Goal: Transaction & Acquisition: Purchase product/service

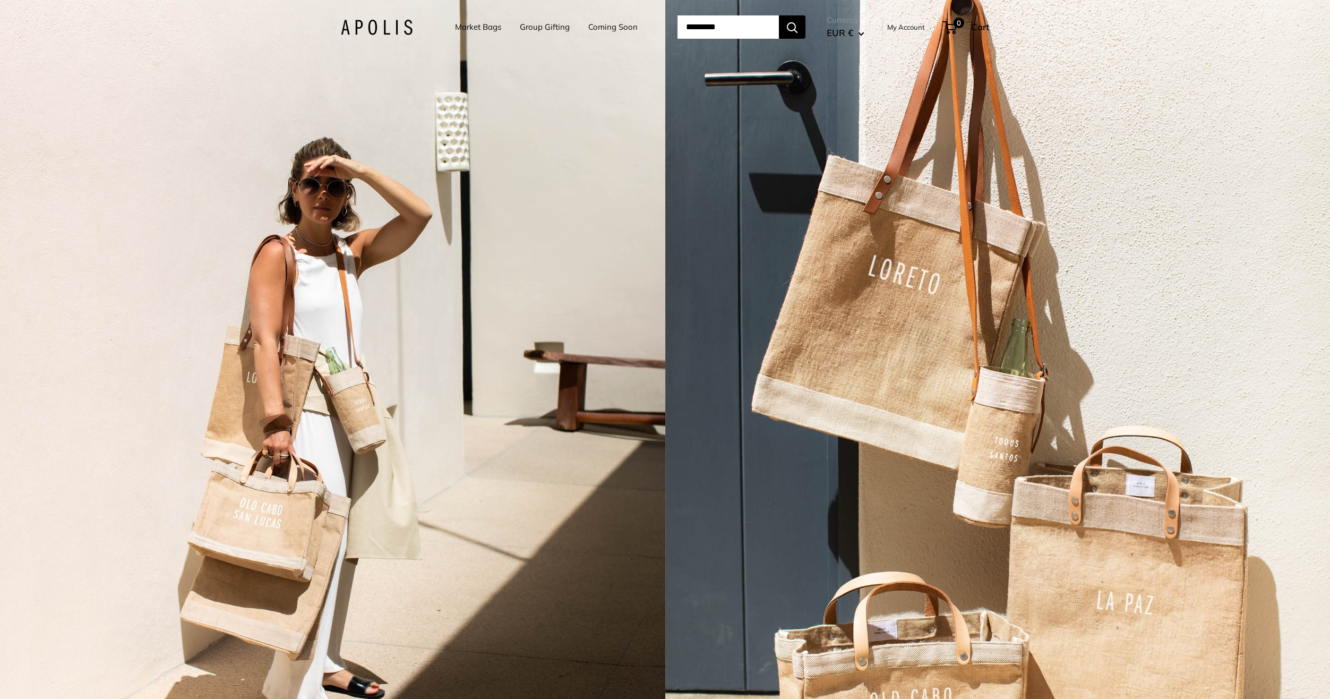
click at [1328, 572] on div "2 / 5" at bounding box center [997, 349] width 665 height 699
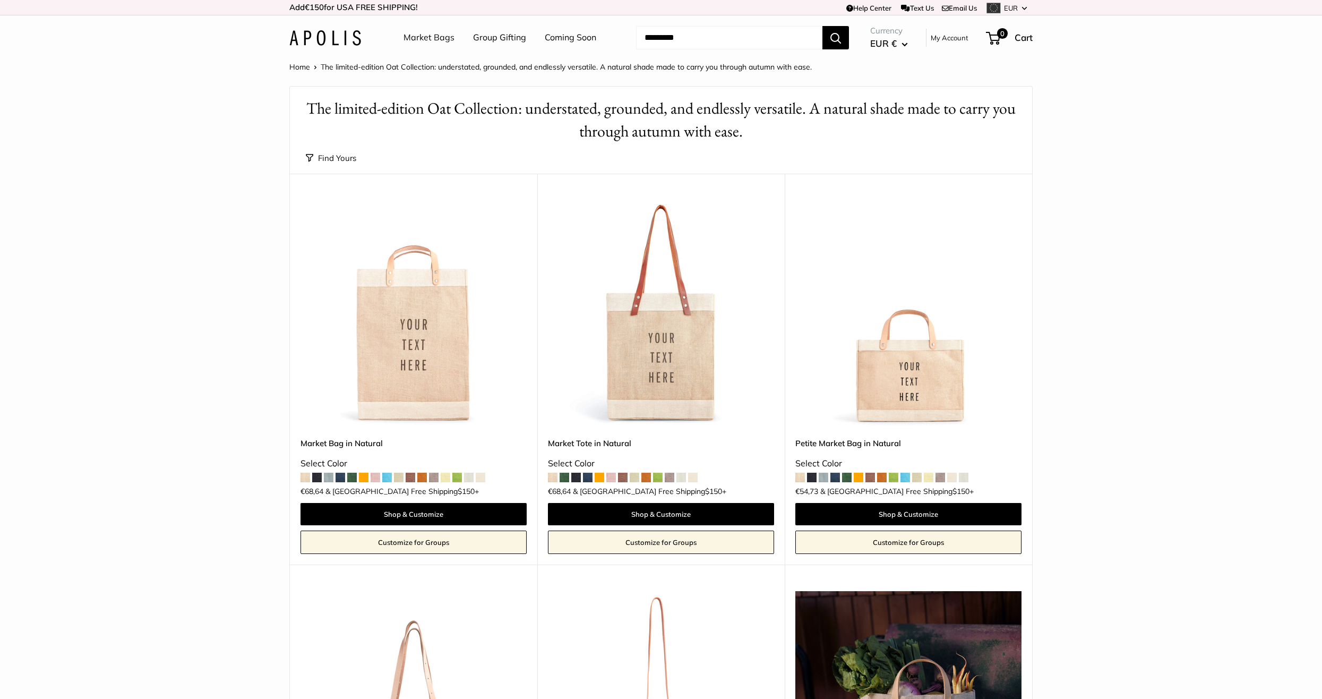
click at [389, 477] on span at bounding box center [387, 478] width 10 height 10
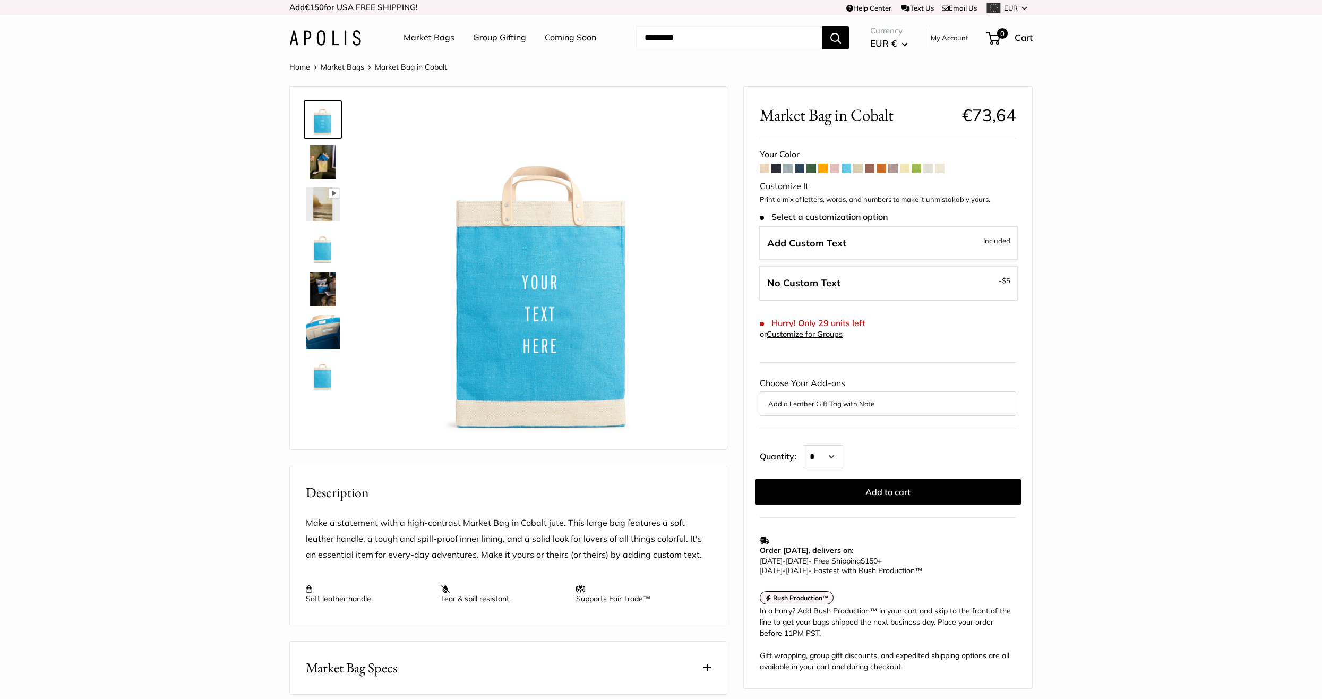
click at [338, 193] on icon at bounding box center [334, 193] width 10 height 10
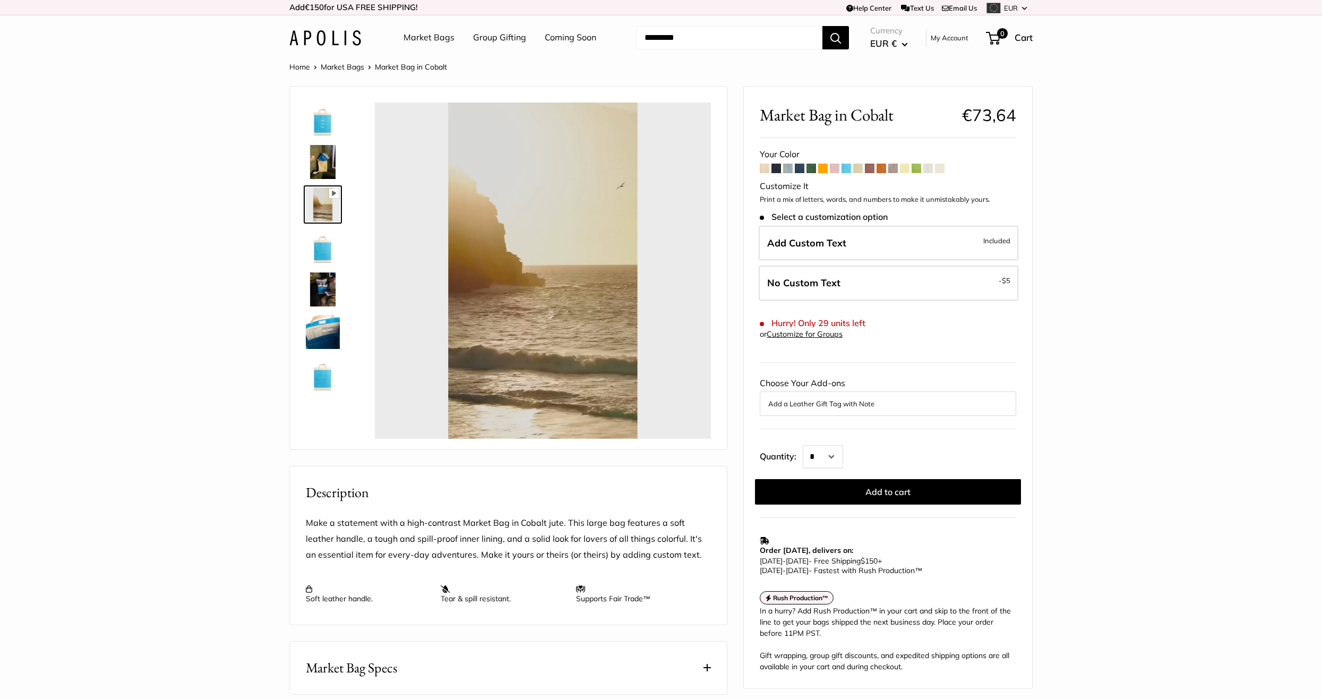
type input "*"
